Goal: Information Seeking & Learning: Learn about a topic

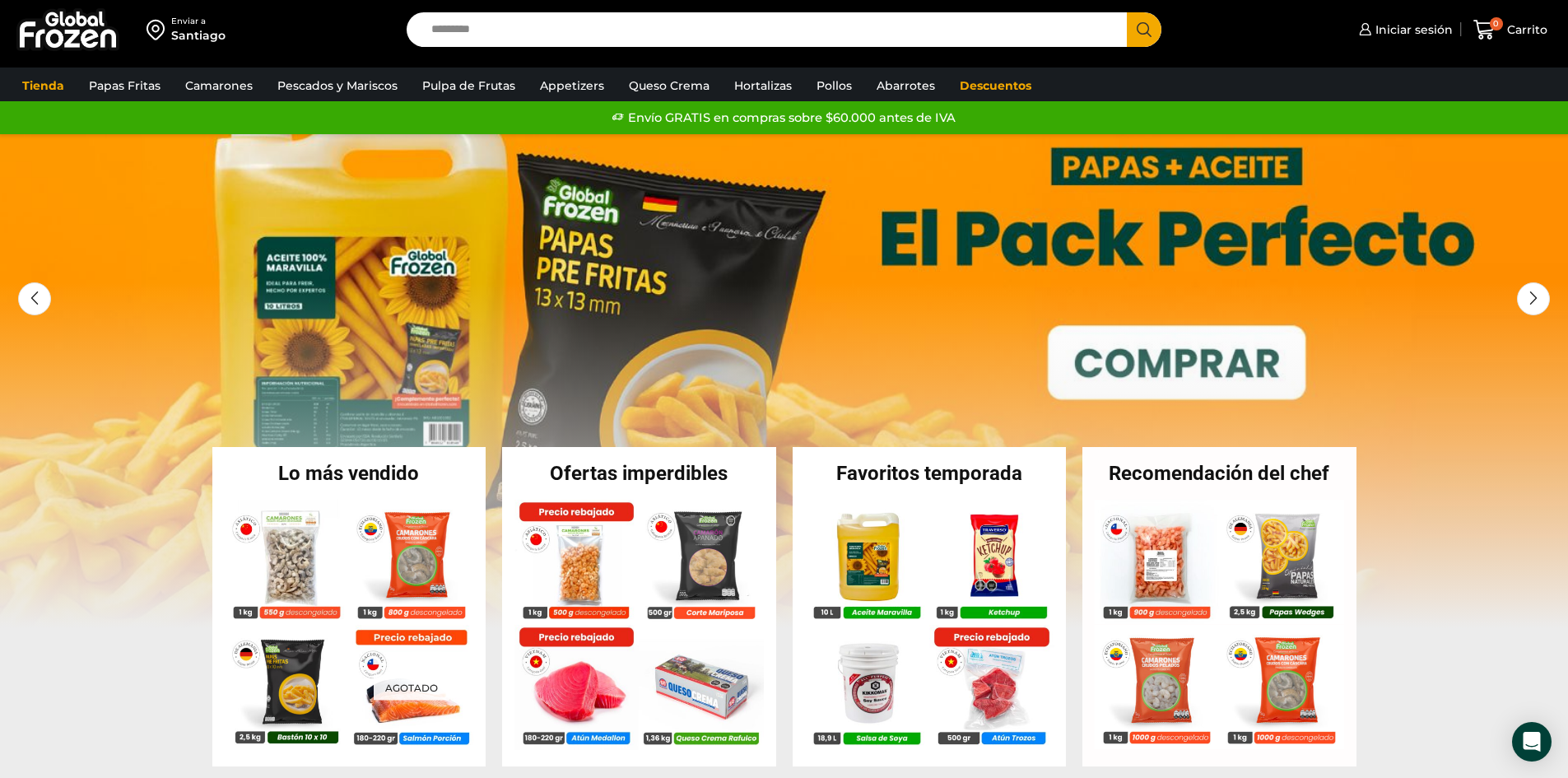
click at [676, 27] on input "Search input" at bounding box center [770, 29] width 696 height 34
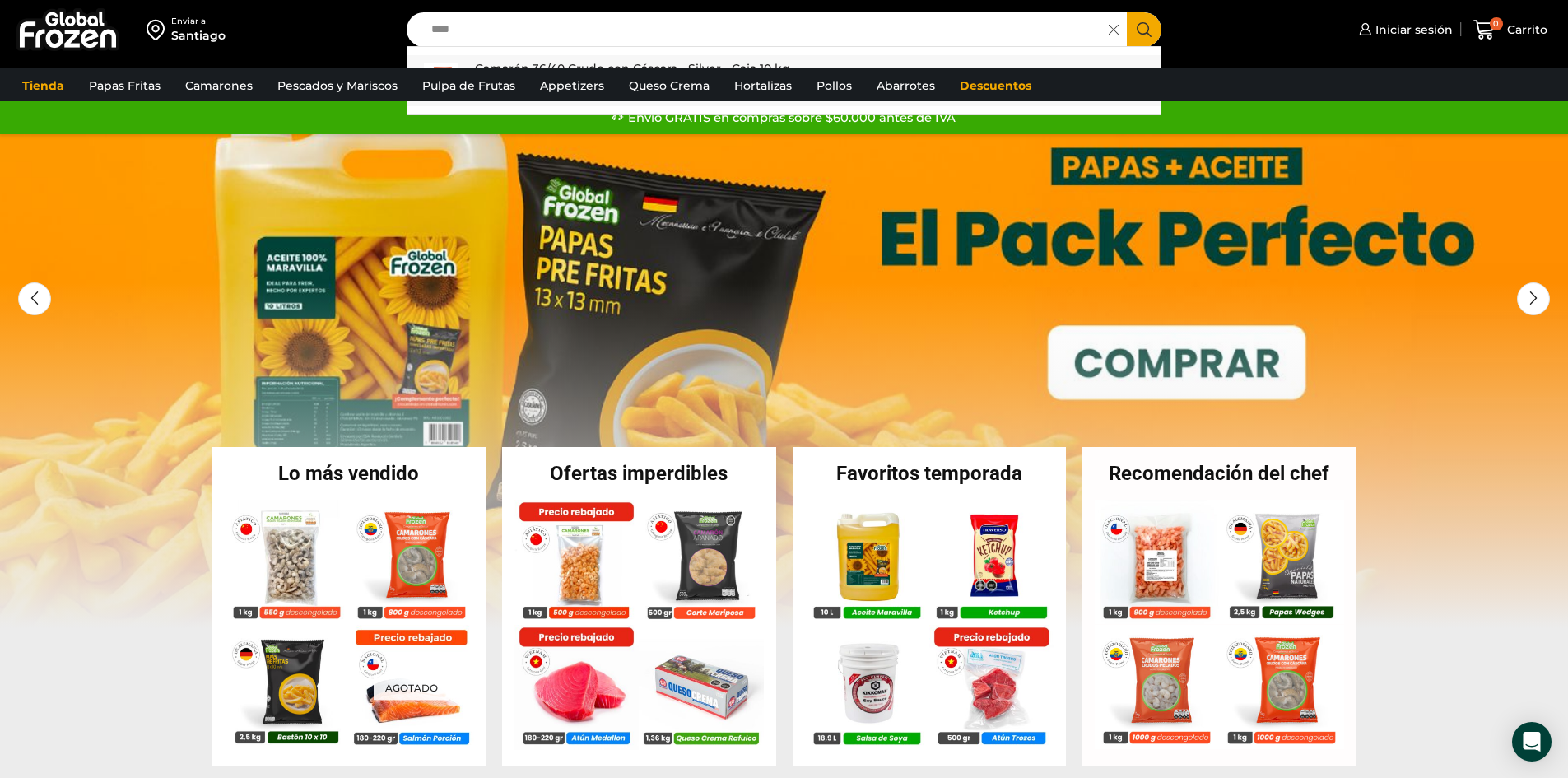
click at [591, 60] on p "Camarón 36/40 Crudo con Cáscara - Silver - Caja 10 kg" at bounding box center [632, 68] width 315 height 19
type input "**********"
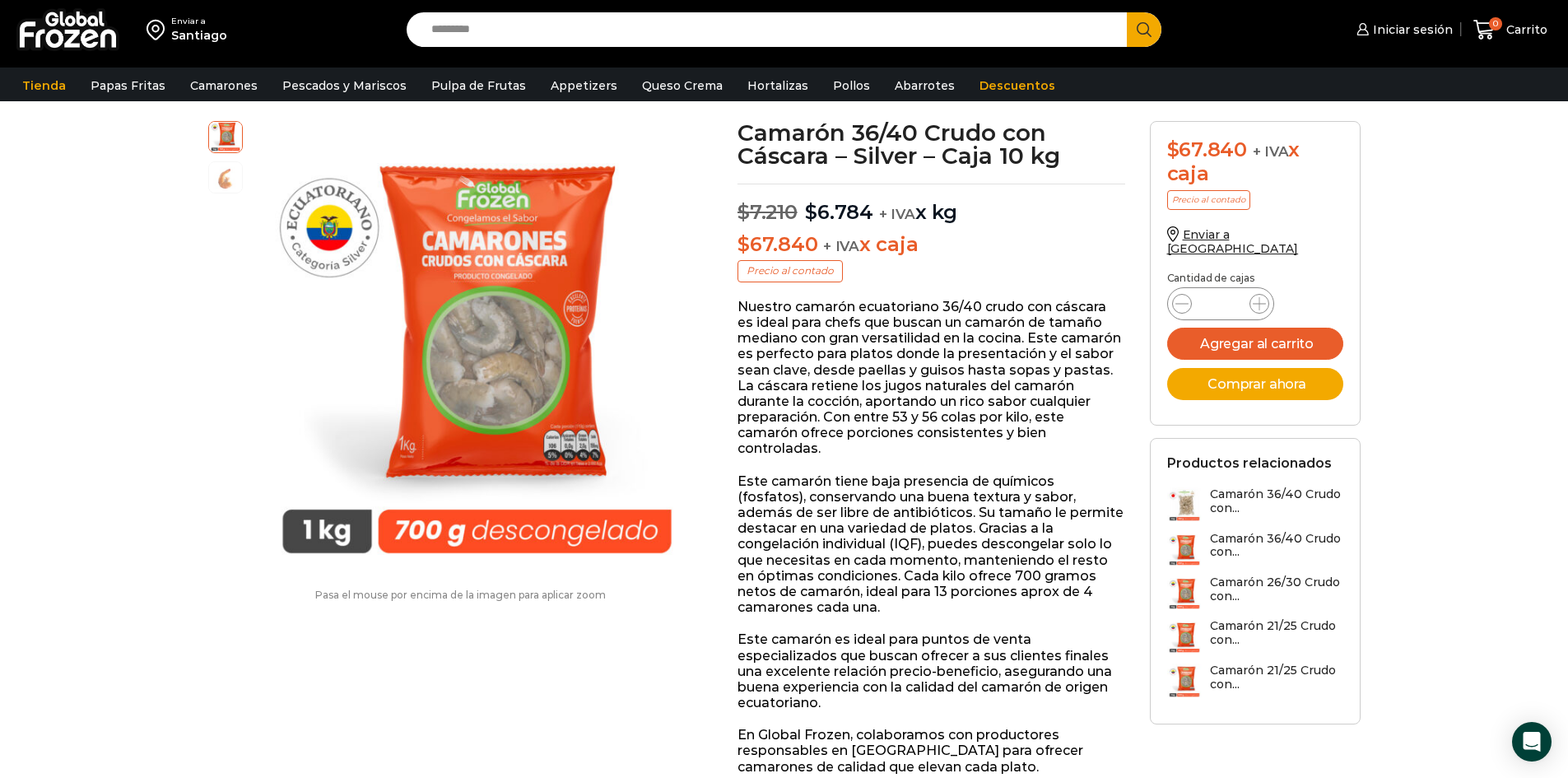
scroll to position [1, 0]
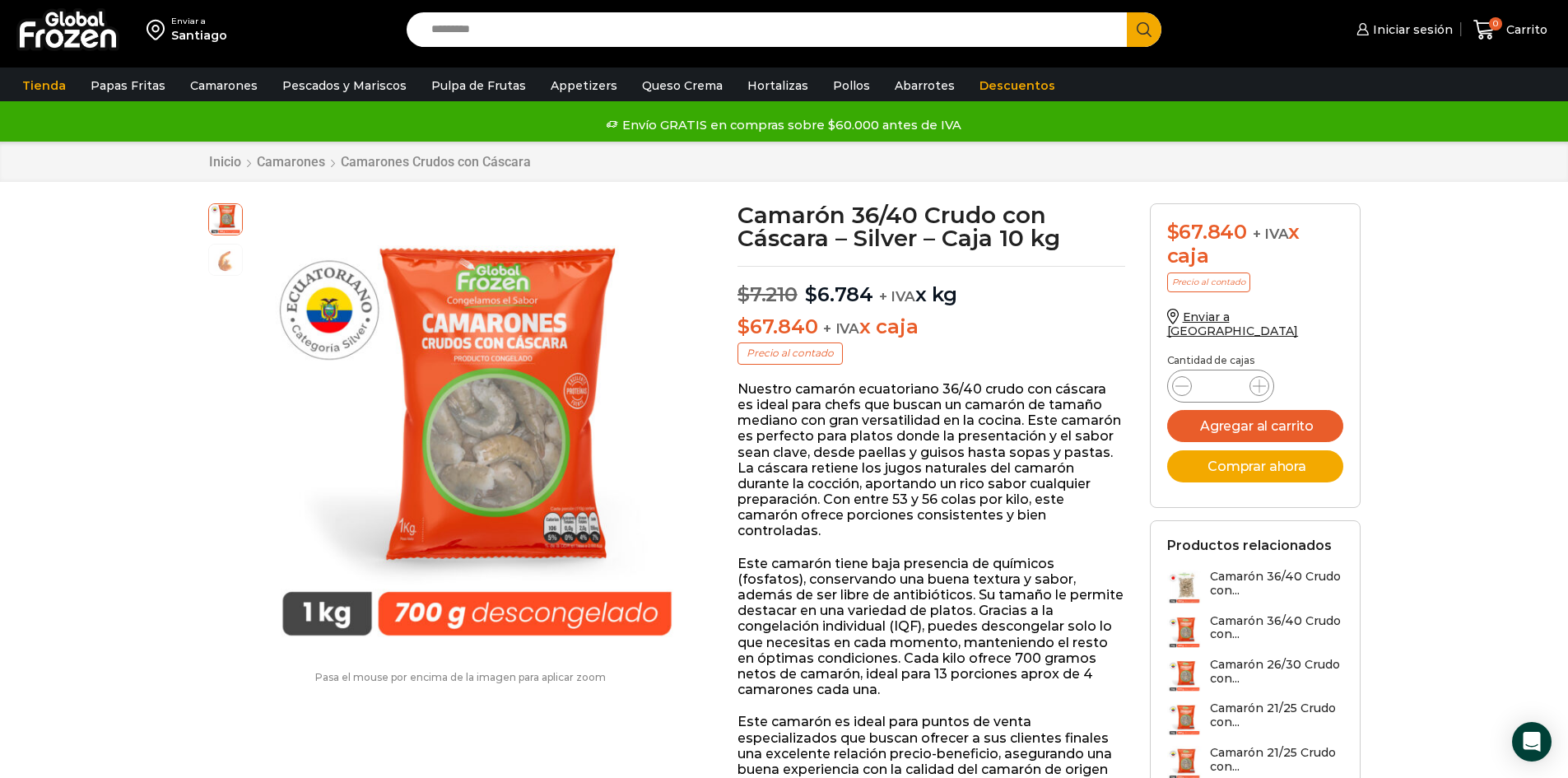
click at [812, 563] on p "Este camarón tiene baja presencia de químicos (fosfatos), conservando una buena…" at bounding box center [930, 627] width 388 height 143
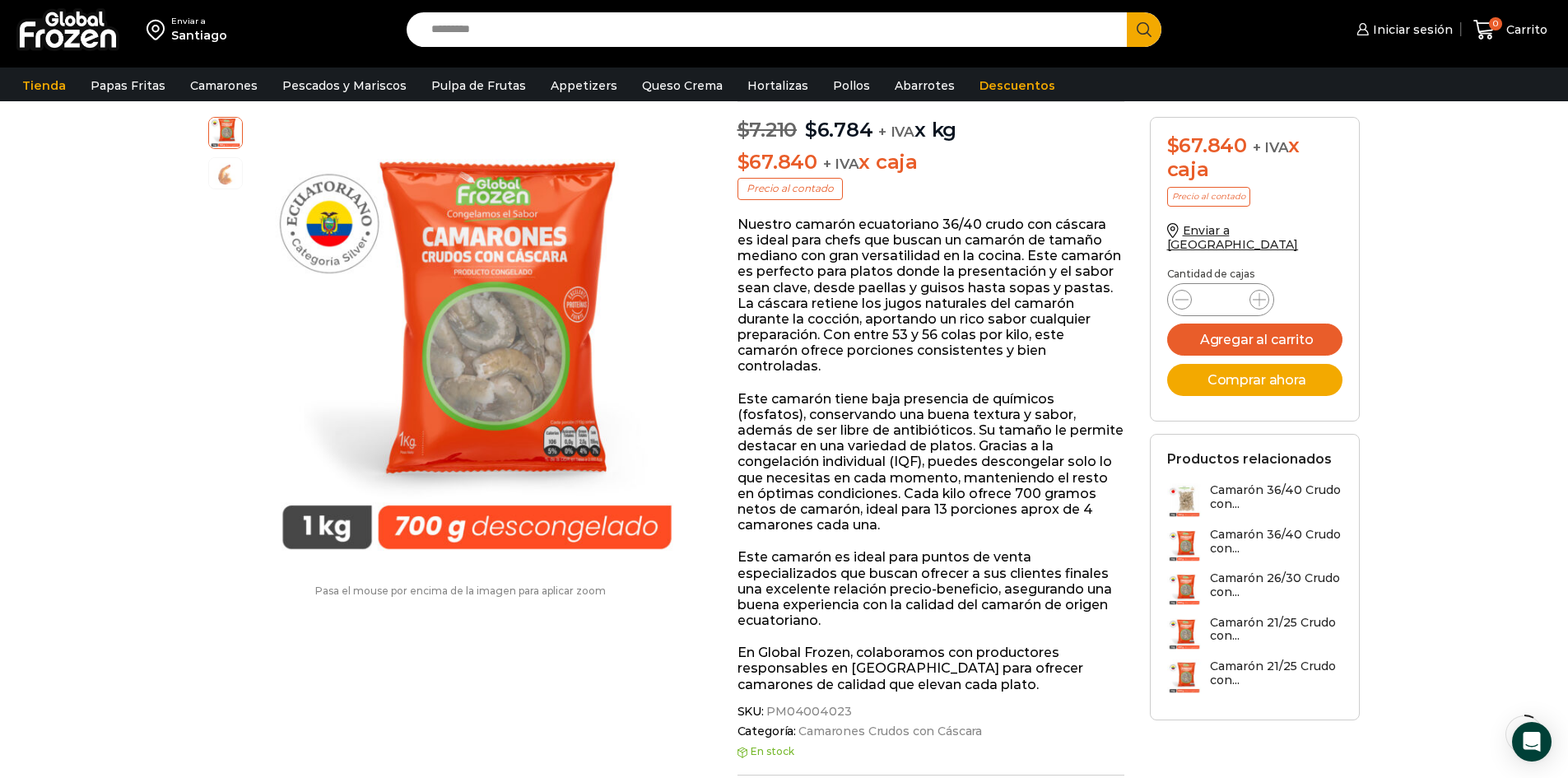
scroll to position [0, 0]
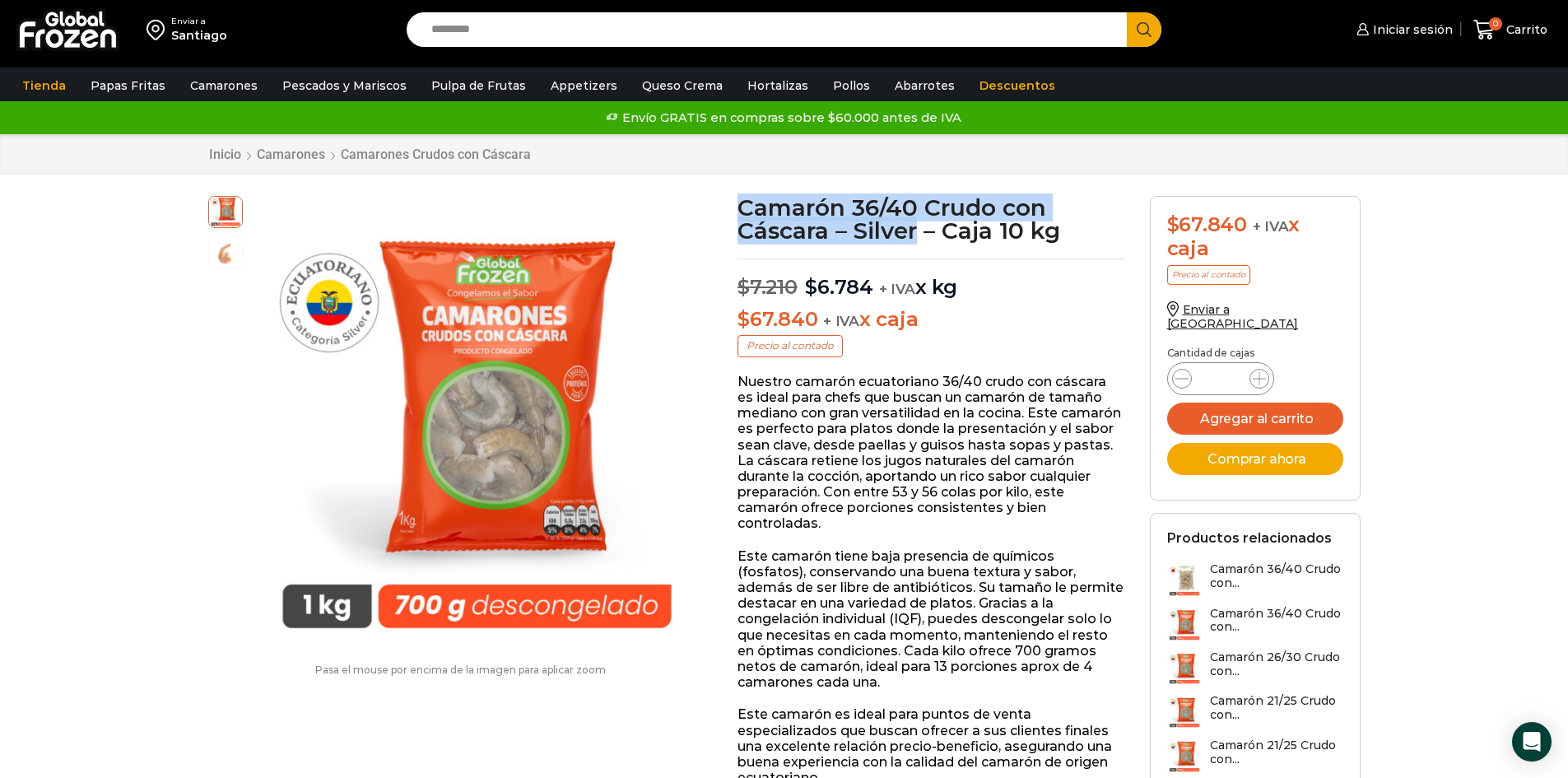
drag, startPoint x: 738, startPoint y: 205, endPoint x: 920, endPoint y: 242, distance: 185.7
click at [920, 242] on h1 "Camarón 36/40 Crudo con Cáscara – Silver – Caja 10 kg" at bounding box center [930, 219] width 388 height 46
copy h1 "Camarón 36/40 Crudo con Cáscara – Silver"
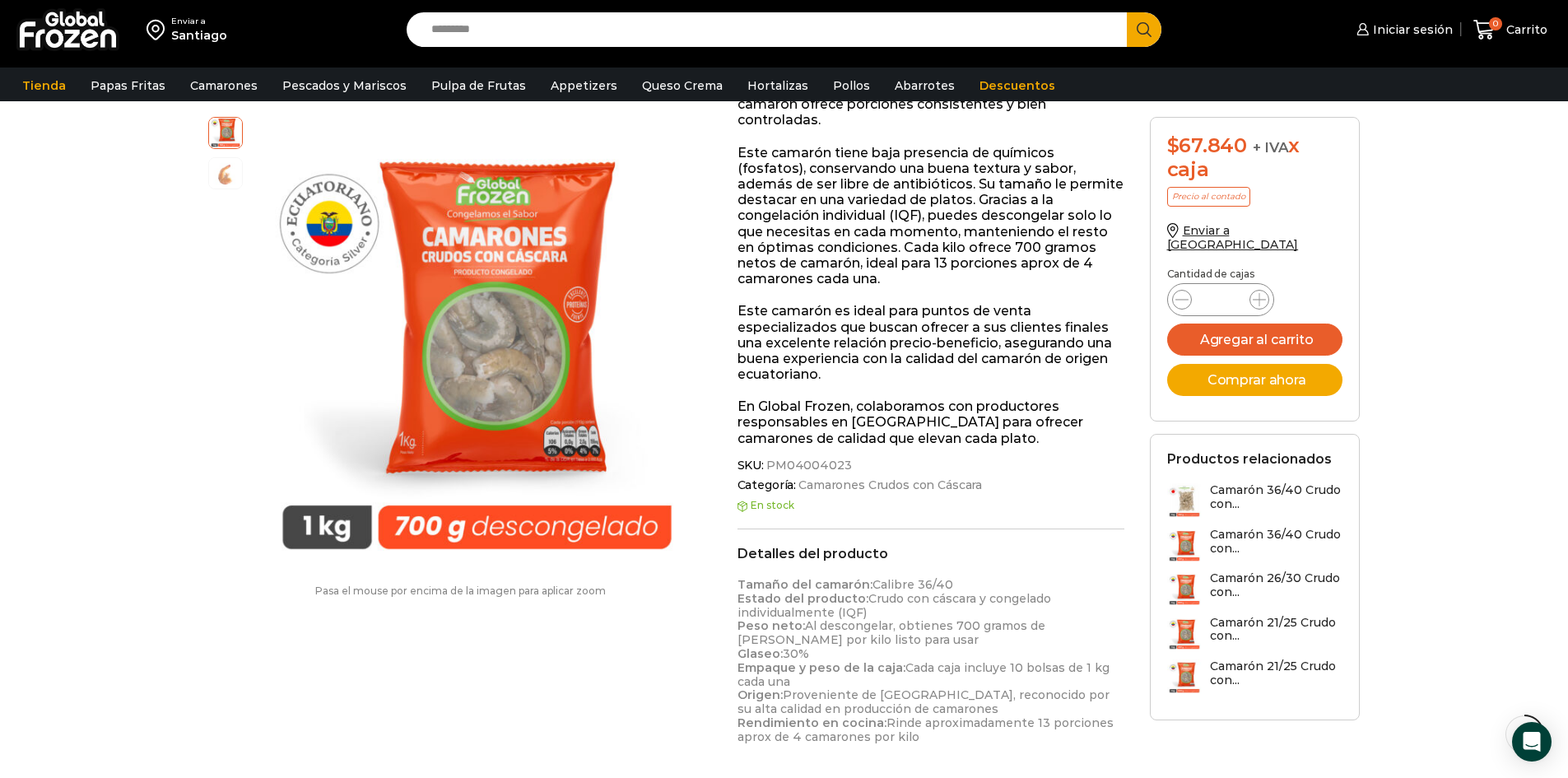
drag, startPoint x: 768, startPoint y: 449, endPoint x: 844, endPoint y: 453, distance: 76.1
click at [844, 459] on span "SKU: PM04004023" at bounding box center [930, 466] width 388 height 14
copy span
drag, startPoint x: 782, startPoint y: 448, endPoint x: 772, endPoint y: 448, distance: 10.0
click at [782, 459] on span "PM04004023" at bounding box center [807, 466] width 88 height 14
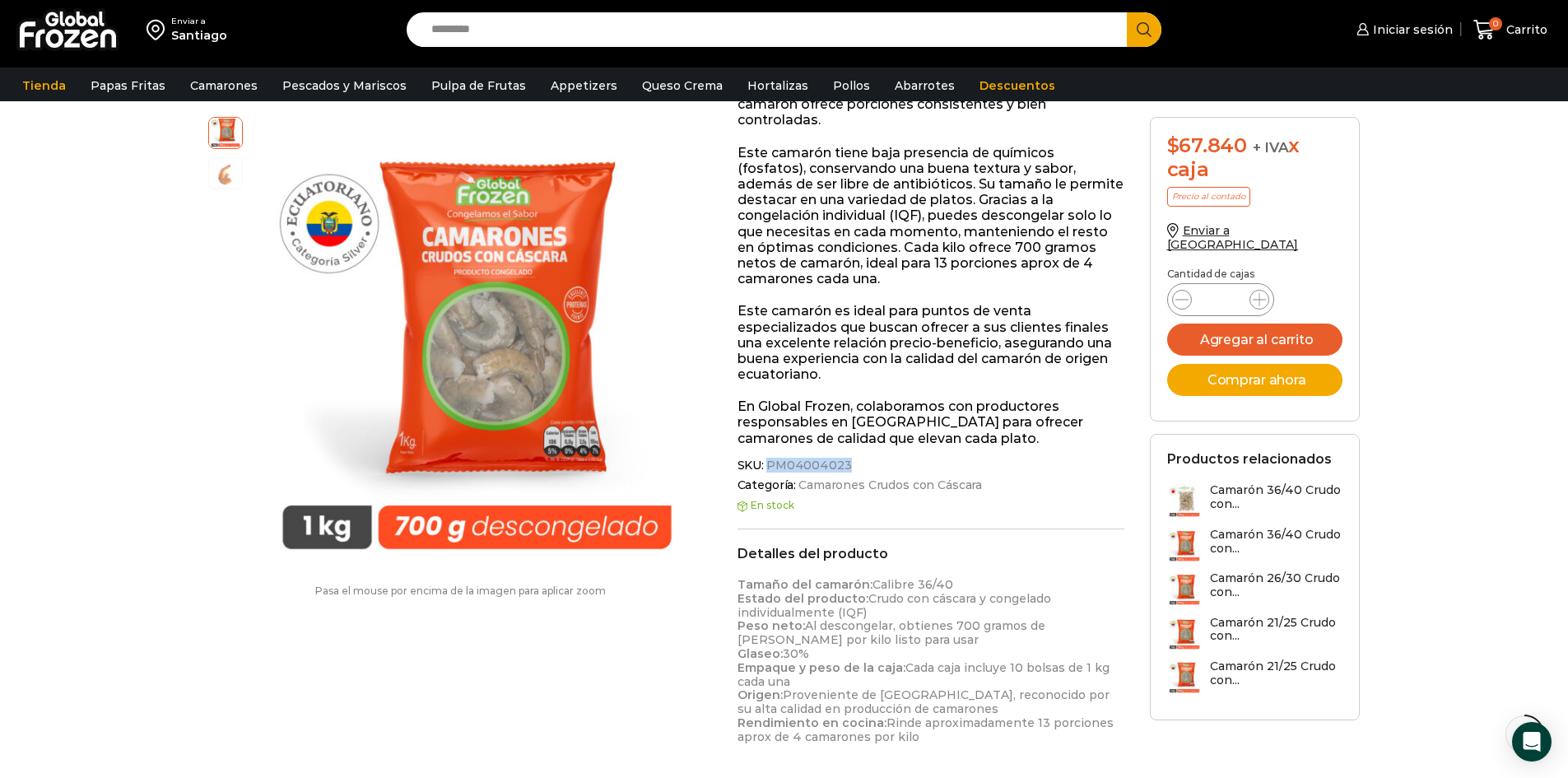
drag, startPoint x: 768, startPoint y: 448, endPoint x: 842, endPoint y: 452, distance: 74.1
click at [842, 459] on span "PM04004023" at bounding box center [807, 466] width 88 height 14
copy span "PM04004023"
